Goal: Navigation & Orientation: Understand site structure

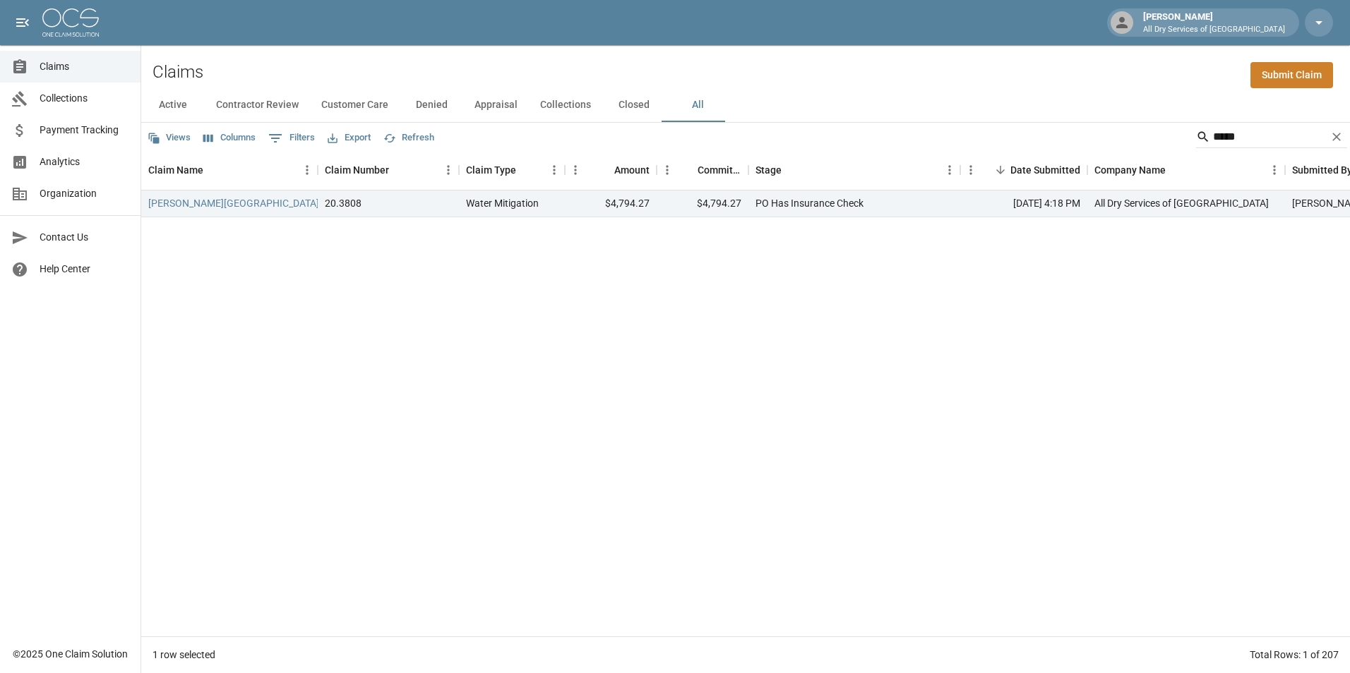
click at [64, 68] on span "Claims" at bounding box center [85, 66] width 90 height 15
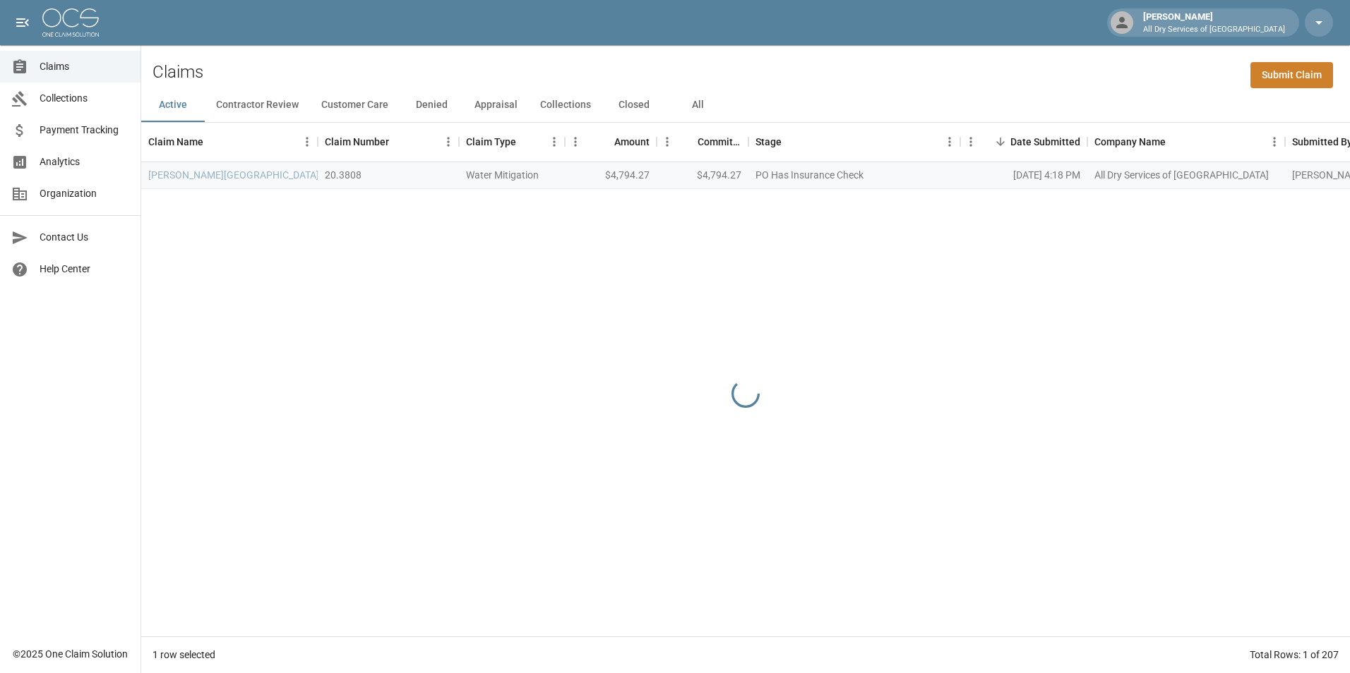
click at [89, 100] on span "Collections" at bounding box center [85, 98] width 90 height 15
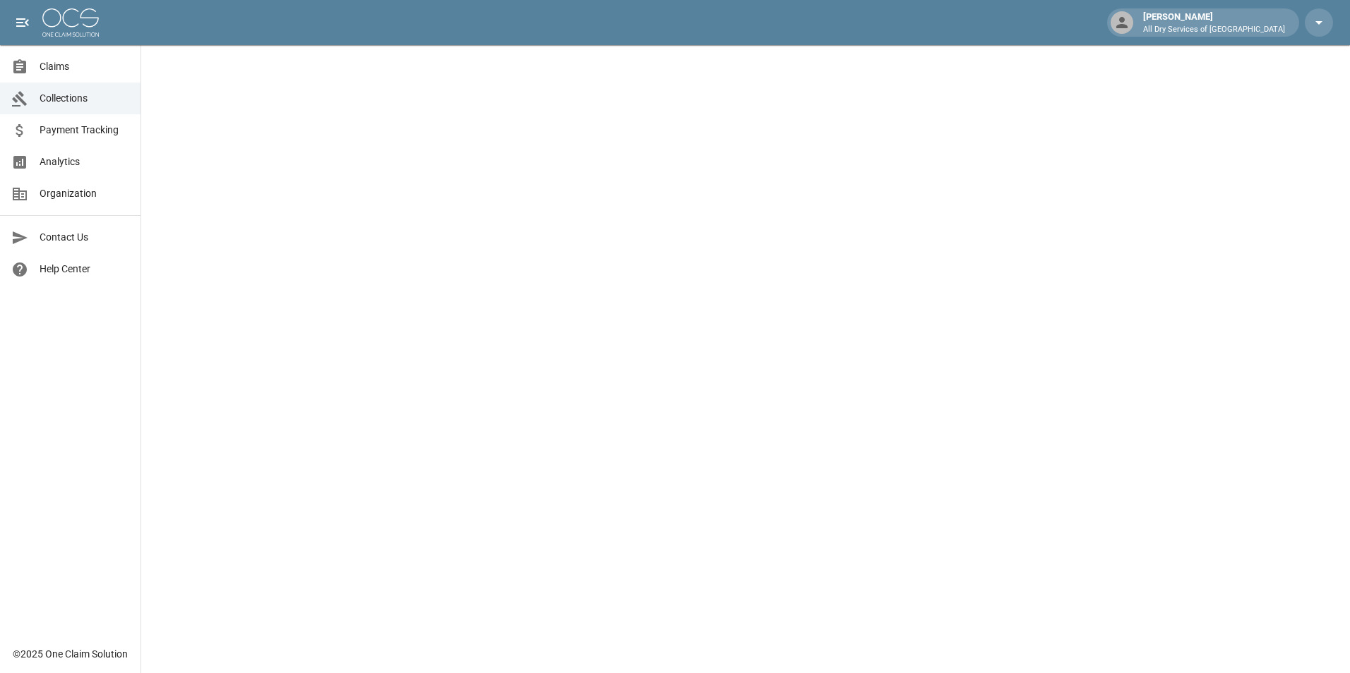
click at [85, 174] on link "Analytics" at bounding box center [70, 162] width 140 height 32
click at [81, 59] on span "Claims" at bounding box center [85, 66] width 90 height 15
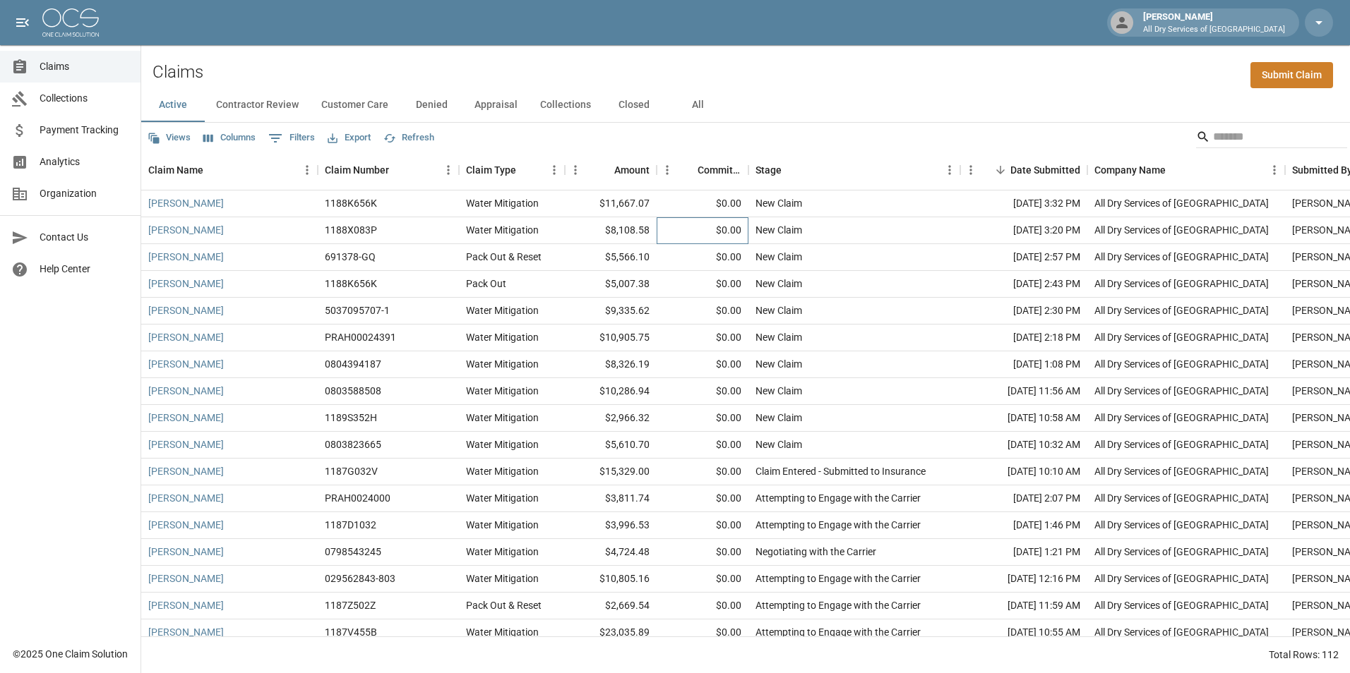
click at [696, 234] on div "$0.00" at bounding box center [702, 230] width 92 height 27
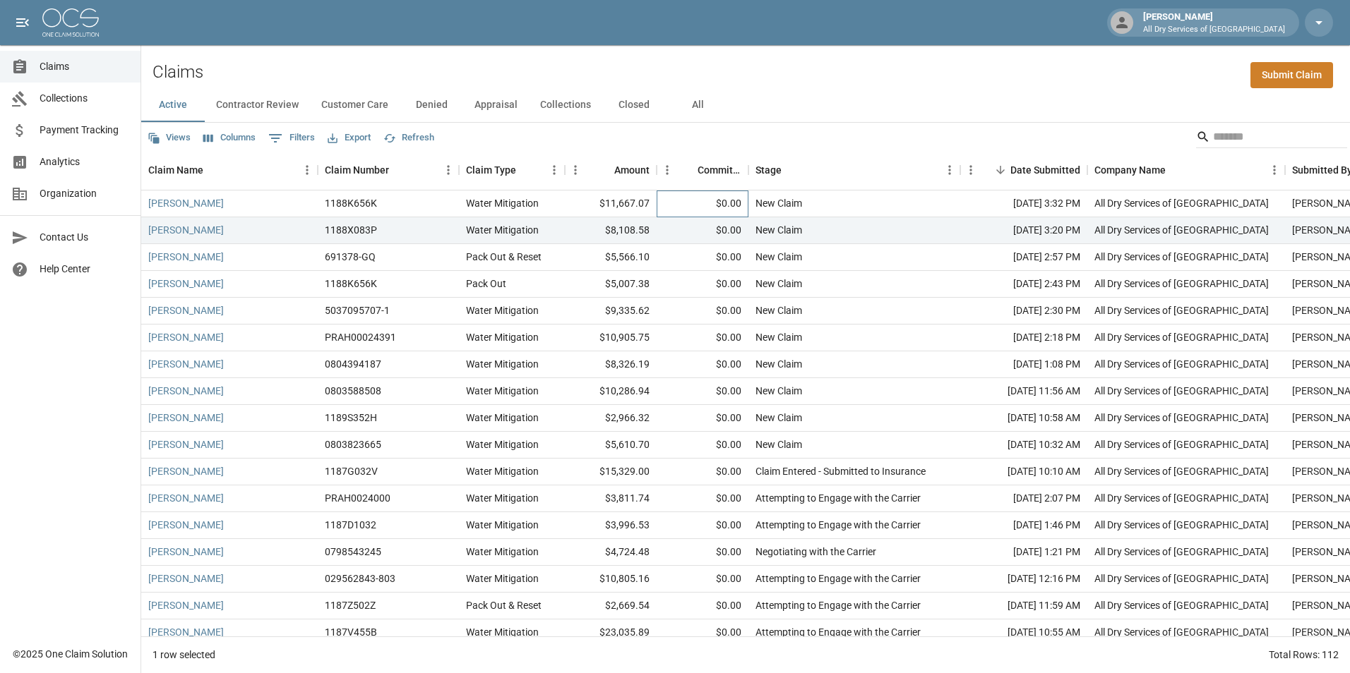
click at [695, 214] on div "$0.00" at bounding box center [702, 204] width 92 height 27
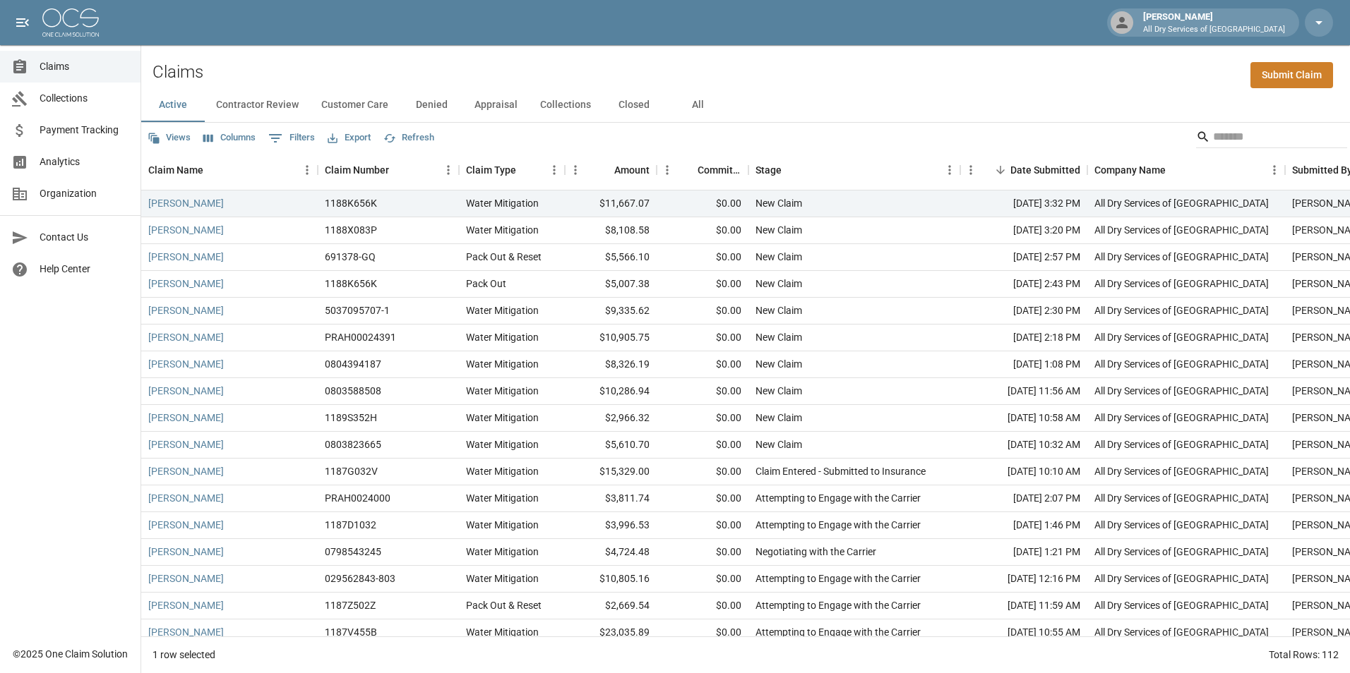
click at [787, 95] on div "Active Contractor Review Customer Care Denied Appraisal Collections Closed All" at bounding box center [745, 105] width 1208 height 34
